Goal: Transaction & Acquisition: Purchase product/service

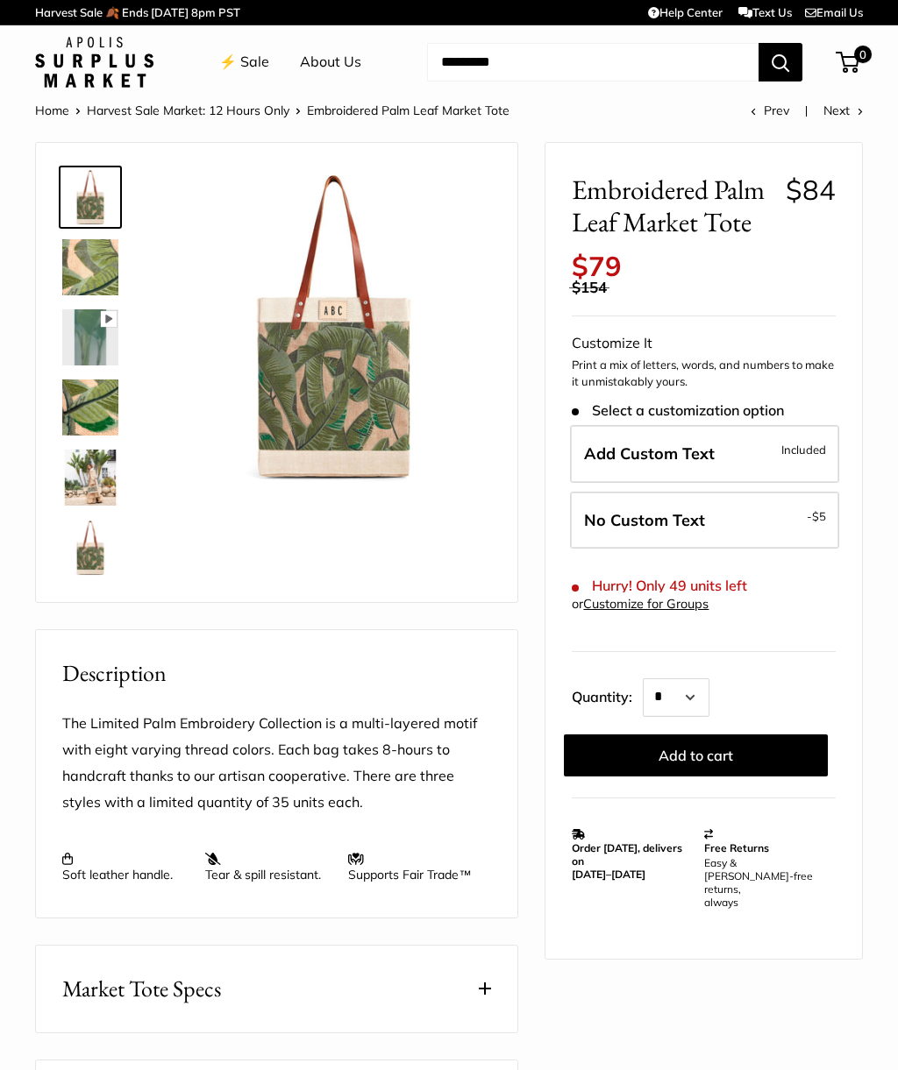
click at [259, 74] on link "⚡️ Sale" at bounding box center [244, 62] width 50 height 26
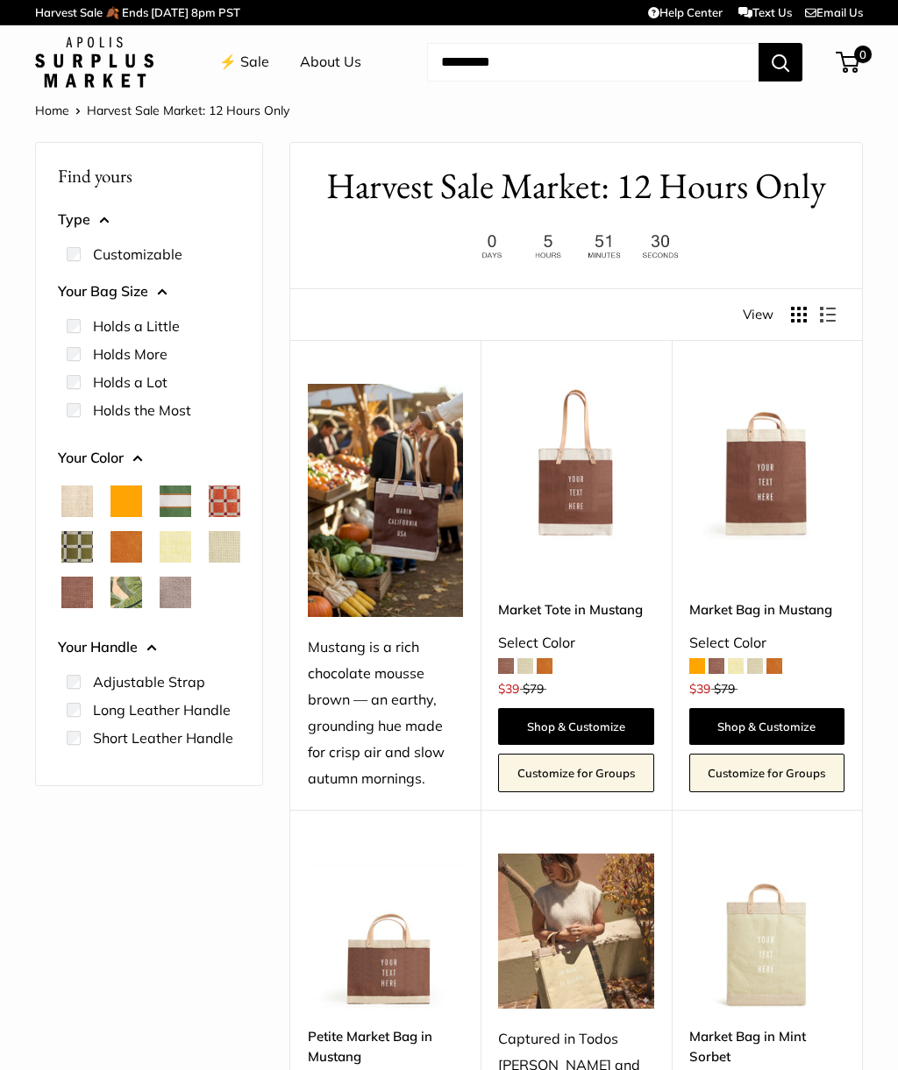
click at [568, 491] on img at bounding box center [575, 461] width 155 height 155
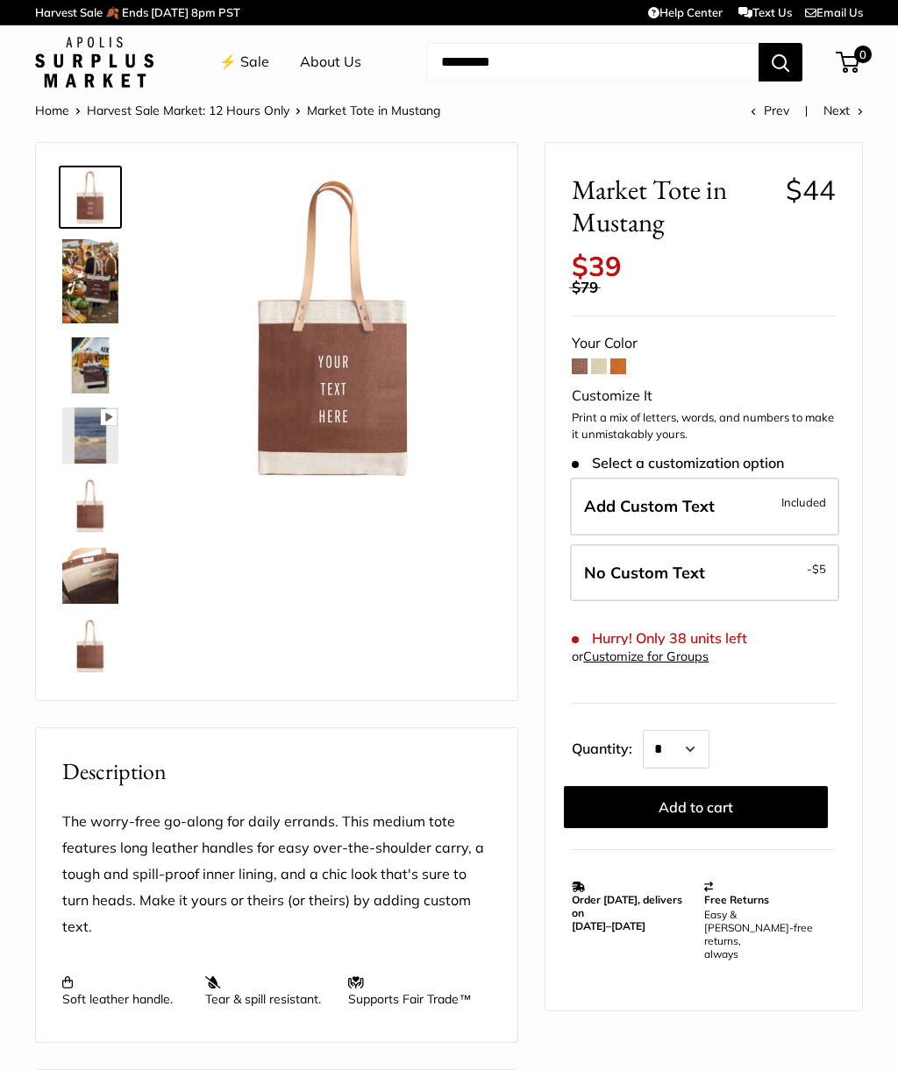
click at [606, 359] on span at bounding box center [599, 367] width 16 height 16
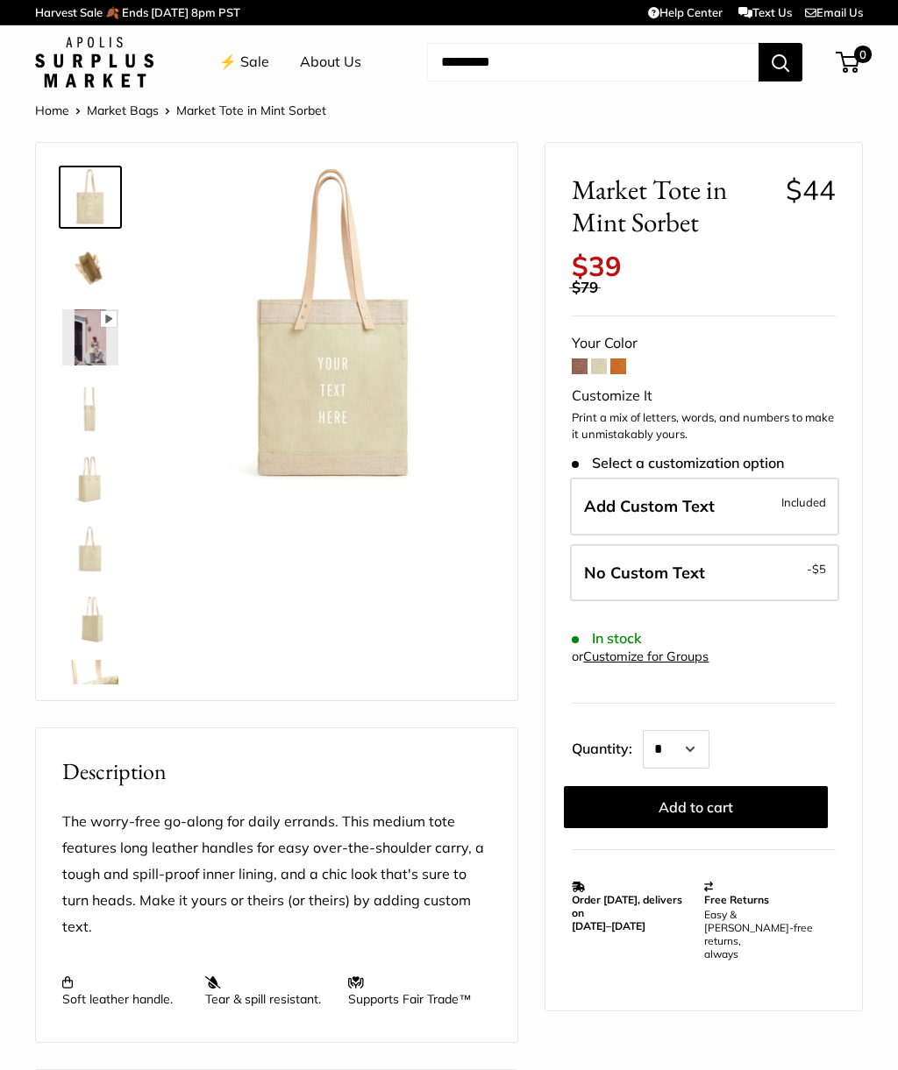
click at [623, 359] on span at bounding box center [618, 367] width 16 height 16
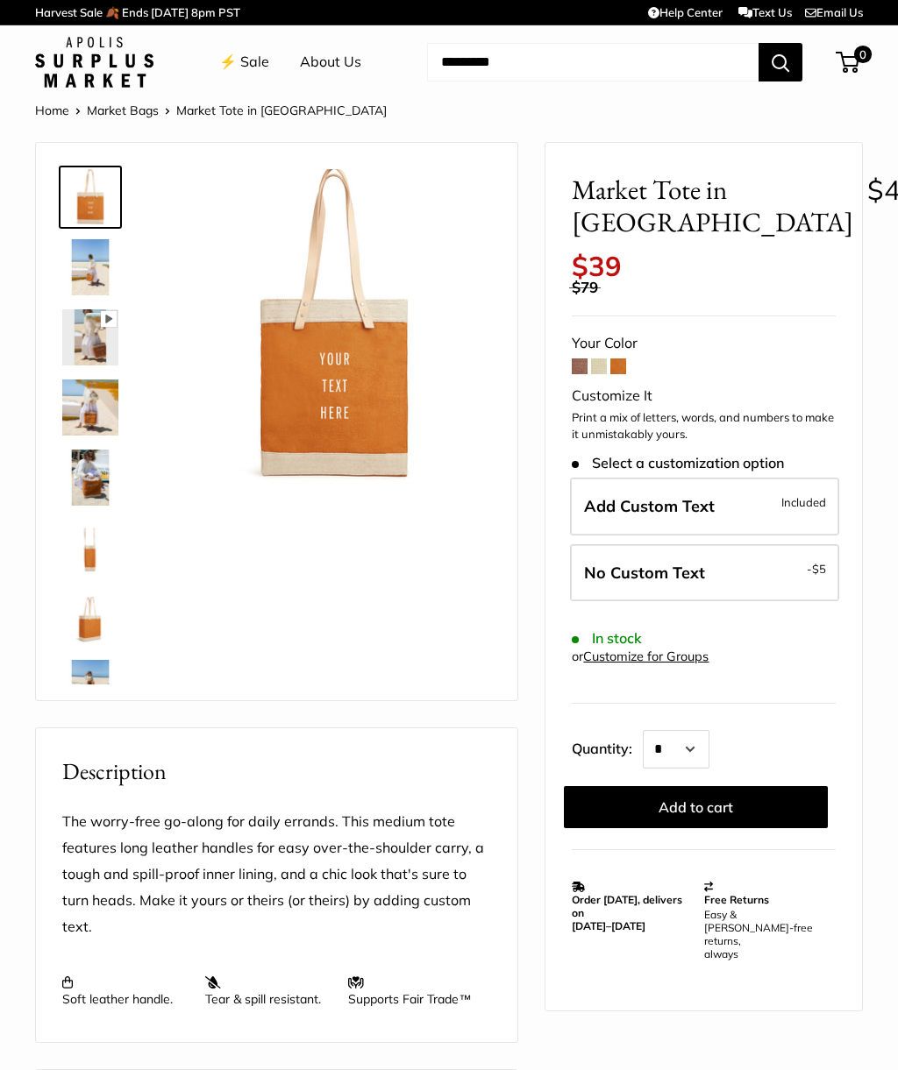
click at [107, 273] on img at bounding box center [90, 267] width 56 height 56
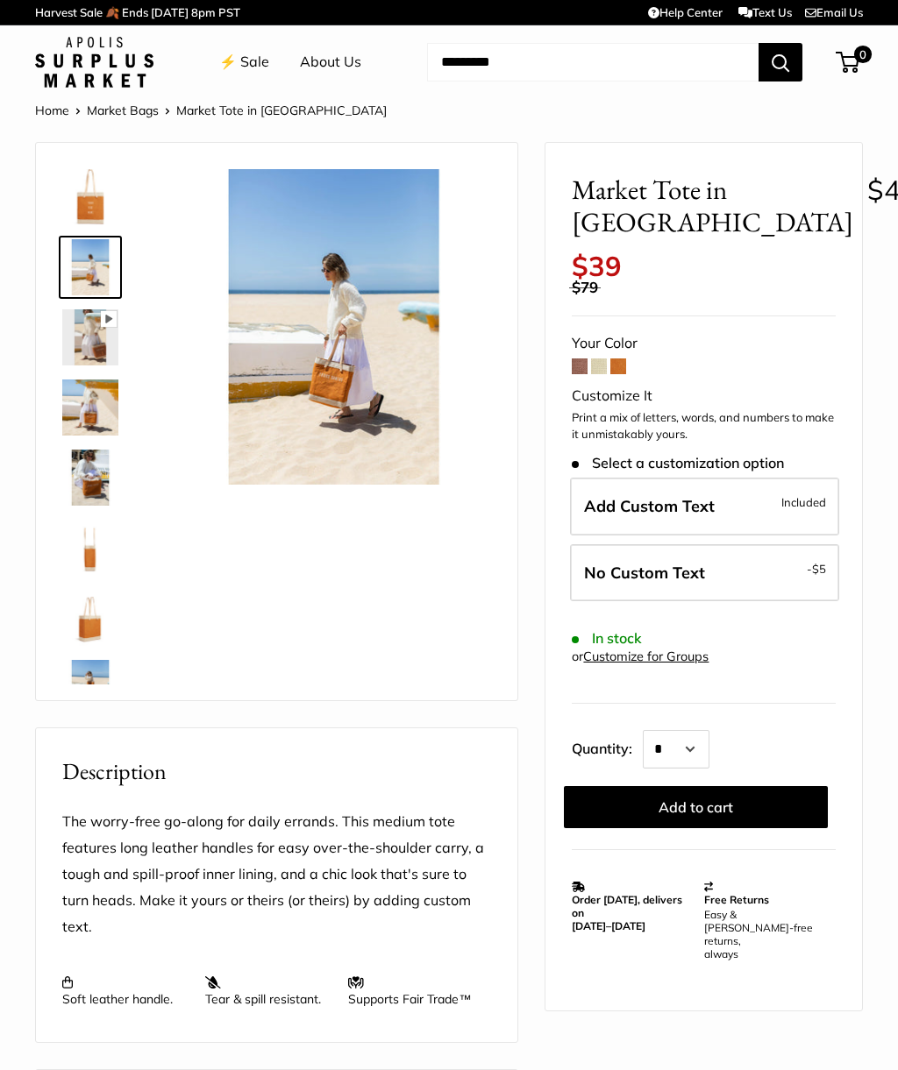
click at [88, 399] on img at bounding box center [90, 408] width 56 height 56
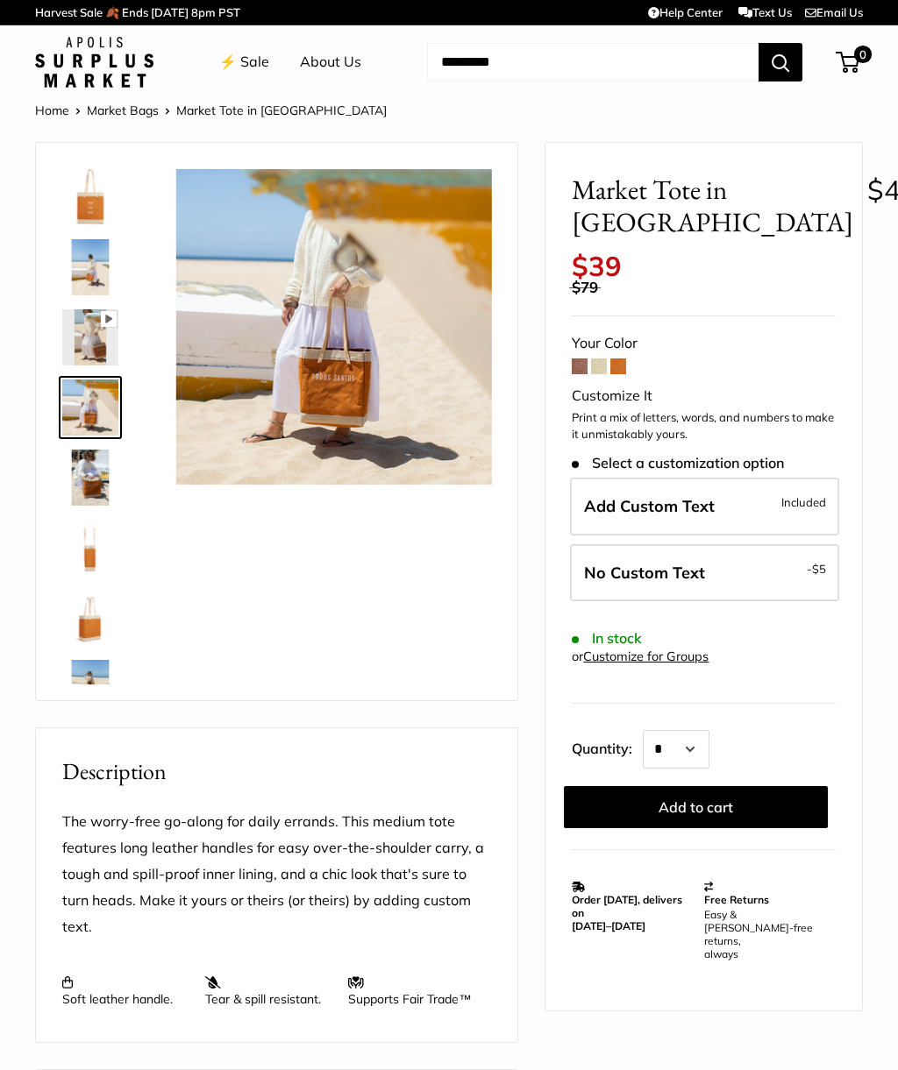
click at [72, 494] on img at bounding box center [90, 478] width 56 height 56
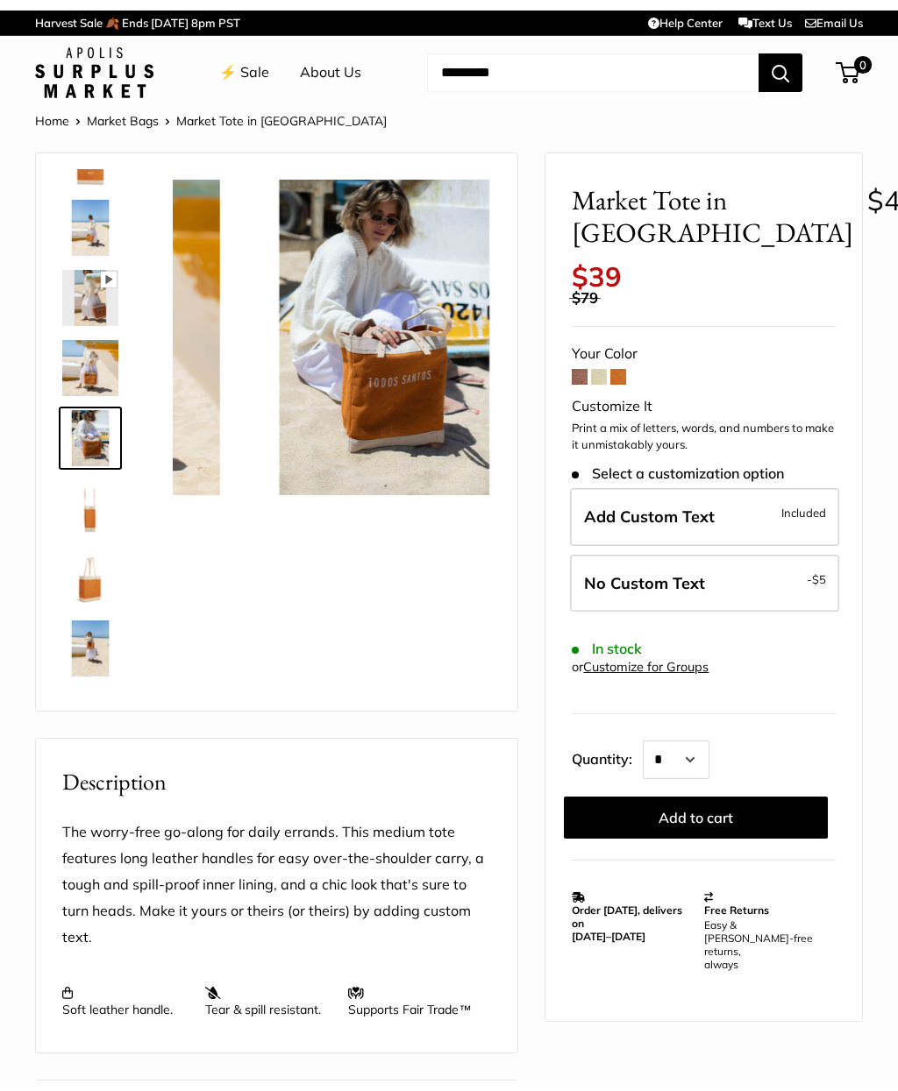
scroll to position [54, 0]
